Goal: Manage account settings: Check status

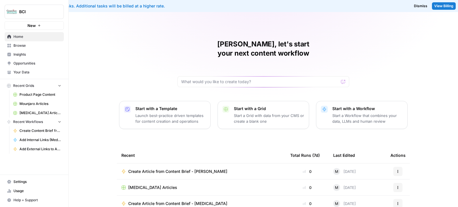
click at [38, 12] on span "BCI" at bounding box center [36, 12] width 35 height 6
click at [139, 46] on div "Maria, let's start your next content workflow Start with a Template Launch best…" at bounding box center [263, 148] width 389 height 272
click at [37, 191] on span "Usage" at bounding box center [37, 190] width 48 height 5
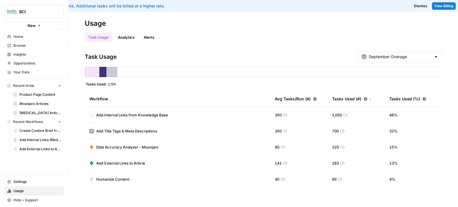
click at [129, 34] on link "Analytics" at bounding box center [125, 37] width 23 height 9
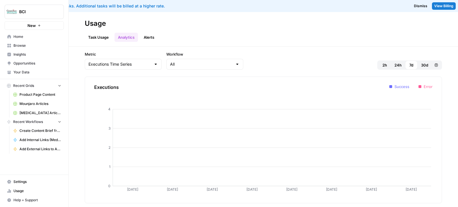
click at [29, 181] on span "Settings" at bounding box center [37, 181] width 48 height 5
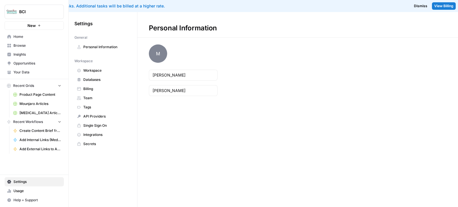
click at [21, 190] on span "Usage" at bounding box center [37, 190] width 48 height 5
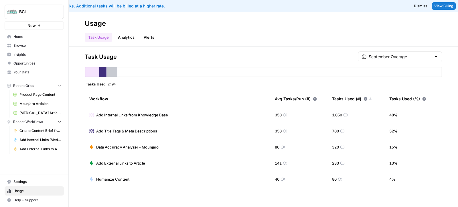
click at [21, 181] on span "Settings" at bounding box center [37, 181] width 48 height 5
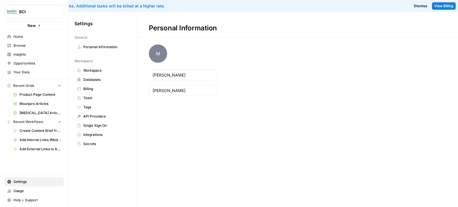
click at [93, 90] on span "Billing" at bounding box center [106, 88] width 46 height 5
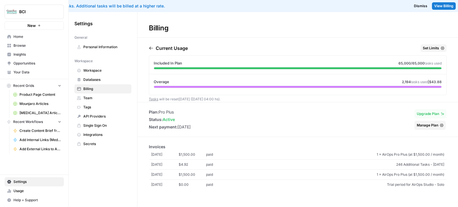
drag, startPoint x: 178, startPoint y: 126, endPoint x: 202, endPoint y: 126, distance: 23.8
click at [202, 126] on div "Plan: Pro Plus Status: active Next payment: [DATE] Upgrade Plan Manage Plan" at bounding box center [297, 119] width 321 height 21
click at [29, 13] on span "BCI" at bounding box center [36, 12] width 35 height 6
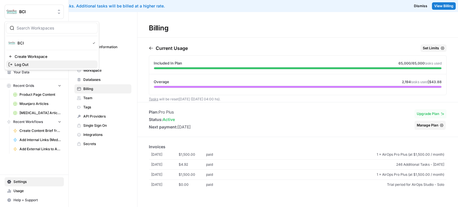
click at [25, 62] on span "Log Out" at bounding box center [54, 65] width 78 height 6
